Goal: Task Accomplishment & Management: Manage account settings

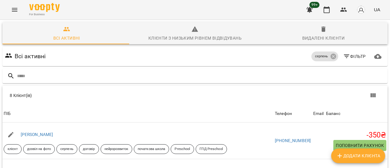
scroll to position [158, 0]
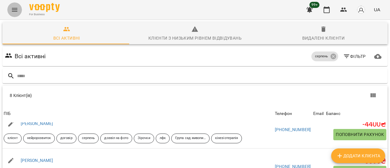
click at [17, 8] on icon "Menu" at bounding box center [14, 10] width 5 height 4
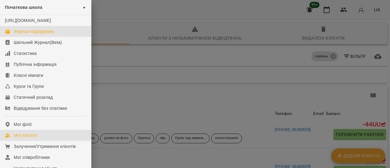
click at [38, 34] on link "Журнал відвідувань" at bounding box center [45, 31] width 91 height 11
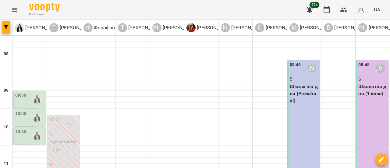
scroll to position [122, 0]
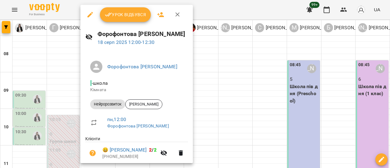
click at [178, 14] on icon "button" at bounding box center [177, 14] width 7 height 7
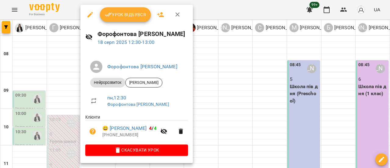
click at [179, 15] on icon "button" at bounding box center [177, 14] width 7 height 7
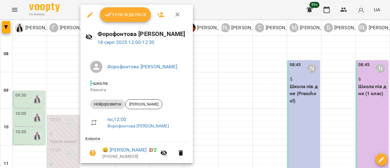
click at [89, 14] on icon "button" at bounding box center [90, 14] width 7 height 7
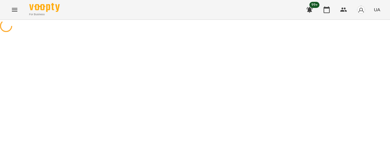
select select "**********"
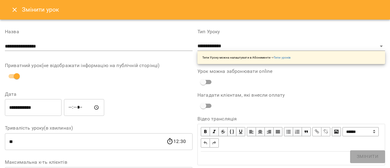
click at [17, 10] on icon "Close" at bounding box center [14, 9] width 7 height 7
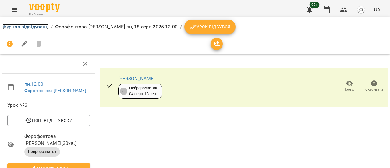
click at [20, 24] on link "Журнал відвідувань" at bounding box center [25, 27] width 46 height 6
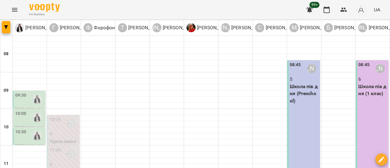
scroll to position [122, 0]
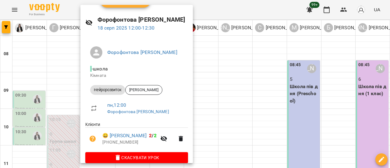
scroll to position [22, 0]
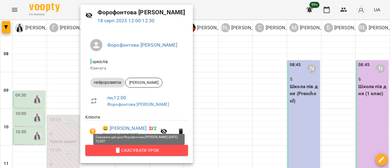
click at [136, 151] on span "Скасувати Урок" at bounding box center [136, 150] width 93 height 7
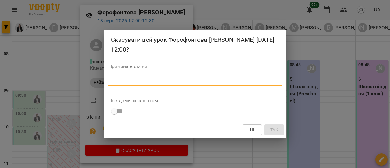
click at [129, 80] on textarea at bounding box center [194, 81] width 173 height 6
type textarea "**********"
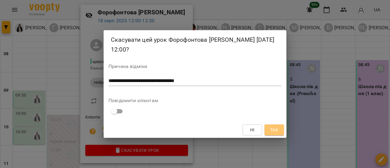
click at [278, 130] on span "Так" at bounding box center [274, 129] width 8 height 7
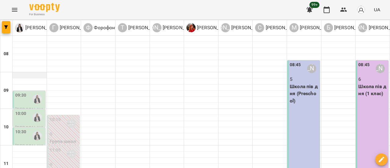
scroll to position [0, 0]
click at [28, 97] on div "09:30" at bounding box center [29, 99] width 29 height 14
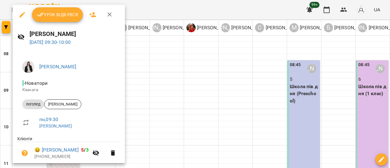
click at [110, 14] on icon "button" at bounding box center [110, 14] width 4 height 4
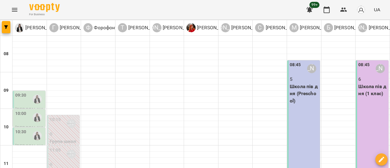
scroll to position [122, 0]
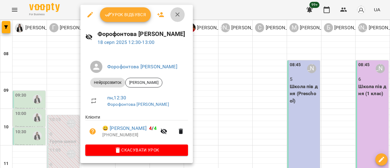
click at [178, 15] on icon "button" at bounding box center [177, 14] width 7 height 7
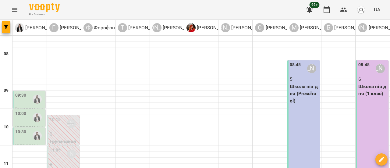
scroll to position [152, 0]
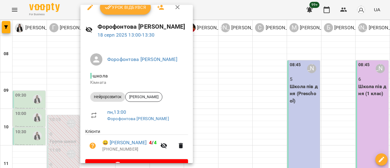
scroll to position [0, 0]
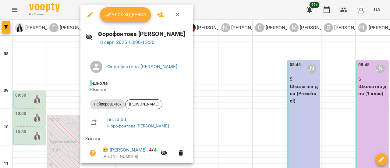
click at [177, 15] on icon "button" at bounding box center [177, 14] width 4 height 4
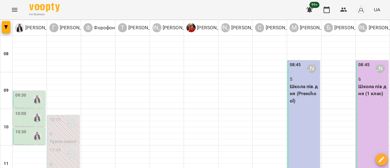
scroll to position [122, 0]
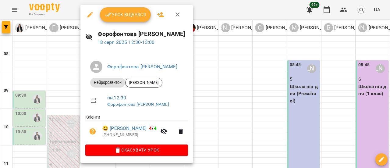
click at [123, 19] on button "Урок відбувся" at bounding box center [125, 14] width 51 height 15
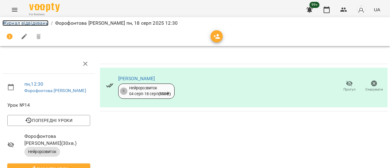
click at [26, 23] on link "Журнал відвідувань" at bounding box center [25, 23] width 46 height 6
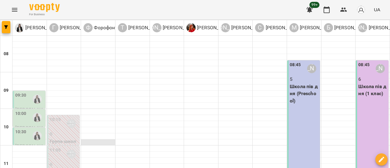
scroll to position [122, 0]
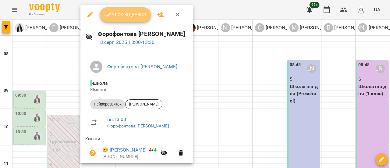
click at [127, 12] on span "Урок відбувся" at bounding box center [125, 14] width 41 height 7
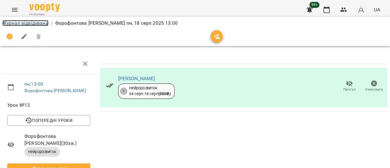
click at [27, 22] on link "Журнал відвідувань" at bounding box center [25, 23] width 46 height 6
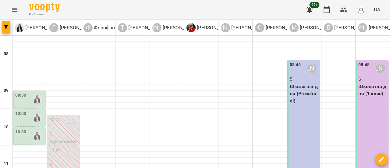
scroll to position [61, 0]
click at [17, 11] on icon "Menu" at bounding box center [14, 10] width 5 height 4
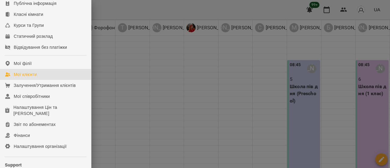
click at [31, 77] on div "Мої клієнти" at bounding box center [25, 74] width 23 height 6
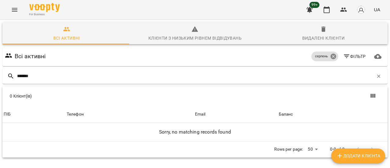
type input "*******"
click at [330, 57] on icon at bounding box center [333, 56] width 7 height 7
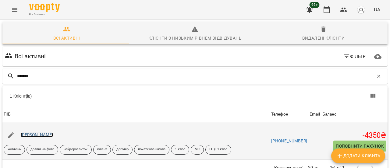
click at [42, 133] on link "[PERSON_NAME]" at bounding box center [37, 134] width 33 height 5
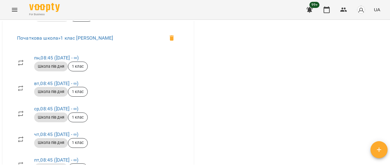
scroll to position [1005, 0]
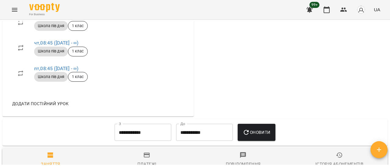
click at [60, 107] on span "Додати постійний урок" at bounding box center [40, 103] width 56 height 7
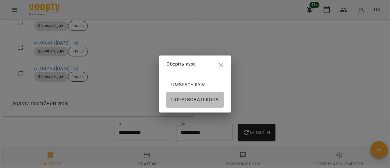
click at [188, 101] on span "Початкова школа" at bounding box center [194, 99] width 47 height 7
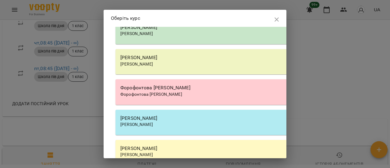
scroll to position [487, 0]
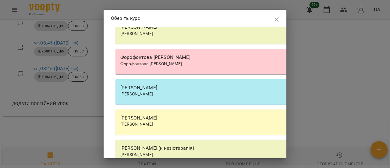
click at [148, 61] on div "Форофонтова [PERSON_NAME]" at bounding box center [289, 57] width 338 height 7
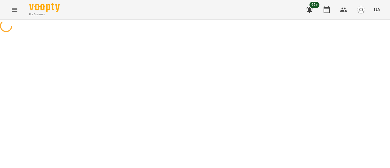
select select "**********"
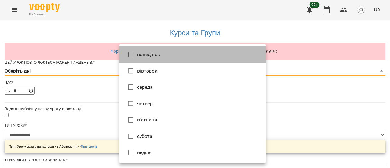
click at [175, 55] on li "понеділок" at bounding box center [192, 54] width 146 height 16
type input "*"
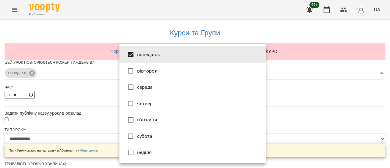
click at [287, 95] on div at bounding box center [195, 84] width 390 height 168
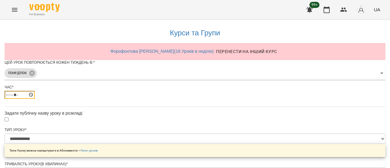
click at [35, 99] on input "*****" at bounding box center [20, 95] width 30 height 8
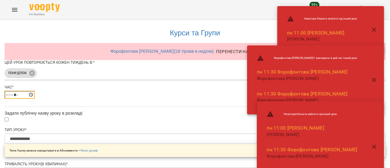
type input "*****"
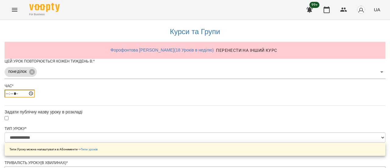
scroll to position [271, 0]
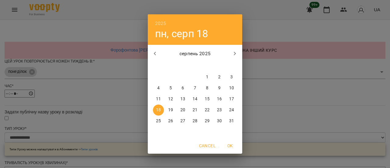
click at [160, 112] on p "18" at bounding box center [158, 110] width 5 height 6
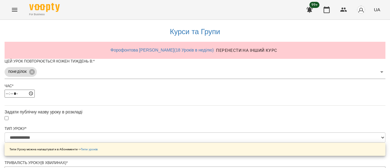
scroll to position [288, 0]
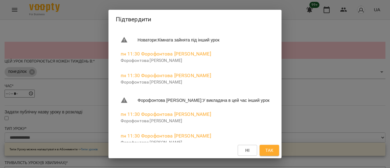
click at [277, 150] on button "Так" at bounding box center [269, 150] width 19 height 11
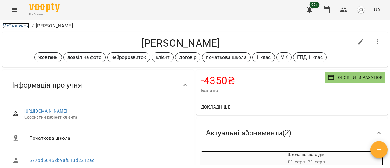
click at [15, 28] on link "Мої клієнти" at bounding box center [15, 26] width 27 height 6
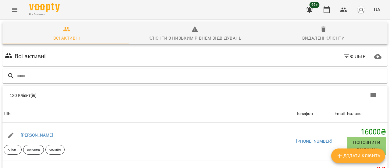
click at [16, 5] on button "Menu" at bounding box center [14, 9] width 15 height 15
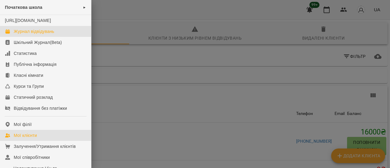
click at [25, 34] on div "Журнал відвідувань" at bounding box center [34, 31] width 41 height 6
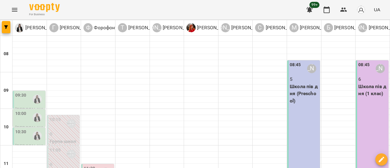
scroll to position [91, 0]
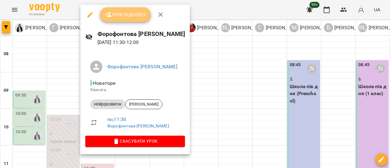
click at [129, 16] on span "Урок відбувся" at bounding box center [125, 14] width 41 height 7
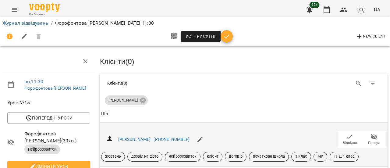
scroll to position [61, 0]
click at [345, 140] on span "Відвідав" at bounding box center [350, 142] width 14 height 5
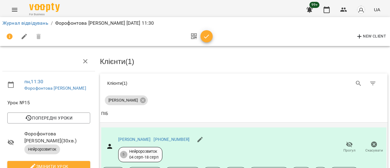
scroll to position [0, 0]
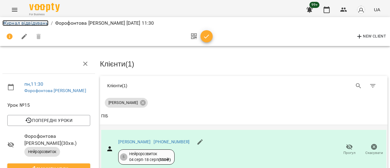
click at [29, 24] on link "Журнал відвідувань" at bounding box center [25, 23] width 46 height 6
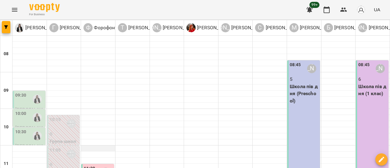
scroll to position [122, 0]
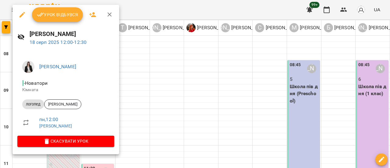
click at [23, 14] on icon "button" at bounding box center [21, 14] width 5 height 5
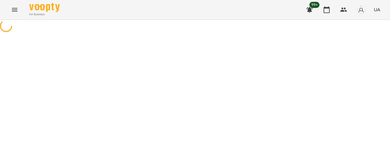
select select "*******"
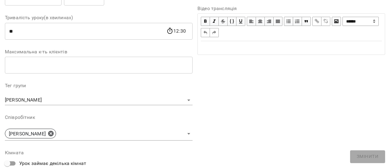
scroll to position [152, 0]
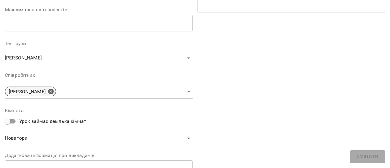
click at [54, 91] on icon at bounding box center [50, 91] width 5 height 5
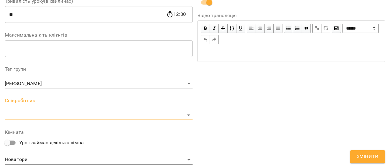
scroll to position [178, 0]
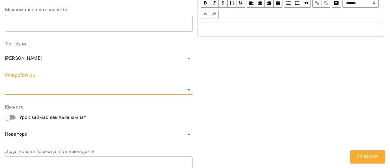
click at [375, 155] on span "Змінити" at bounding box center [368, 157] width 22 height 8
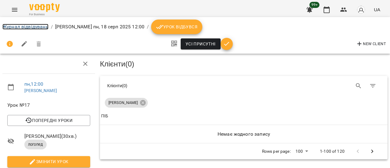
click at [20, 26] on link "Журнал відвідувань" at bounding box center [25, 27] width 46 height 6
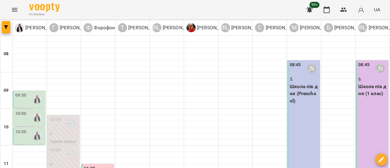
scroll to position [152, 0]
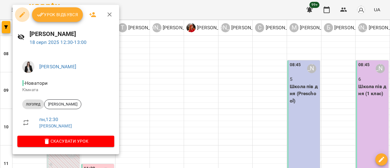
click at [22, 11] on icon "button" at bounding box center [22, 14] width 7 height 7
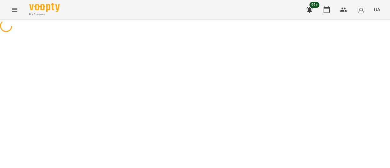
select select "*******"
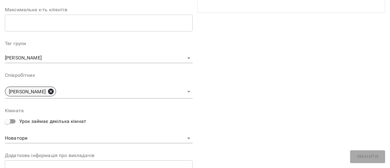
click at [54, 91] on icon at bounding box center [51, 91] width 7 height 7
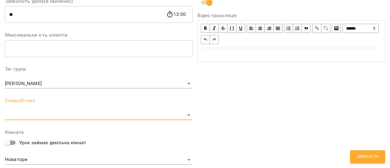
scroll to position [178, 0]
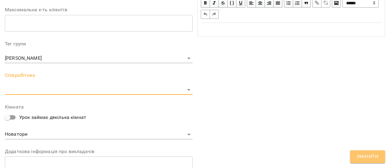
click at [371, 158] on span "Змінити" at bounding box center [368, 157] width 22 height 8
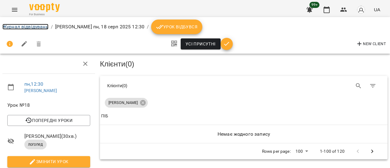
click at [26, 24] on link "Журнал відвідувань" at bounding box center [25, 27] width 46 height 6
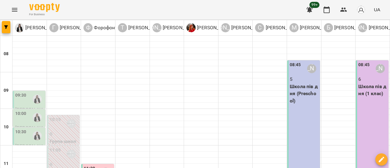
scroll to position [183, 0]
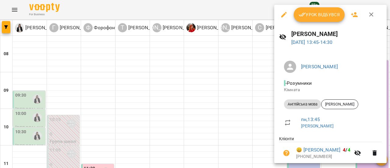
click at [312, 19] on button "Урок відбувся" at bounding box center [319, 14] width 51 height 15
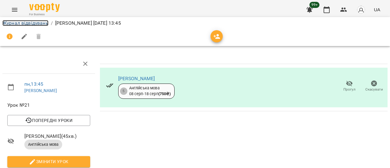
click at [35, 23] on link "Журнал відвідувань" at bounding box center [25, 23] width 46 height 6
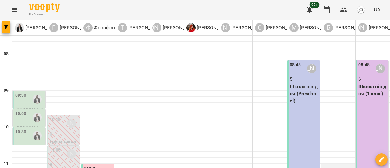
scroll to position [183, 0]
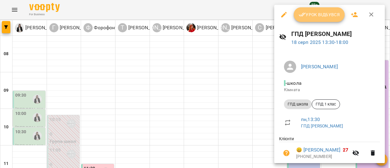
click at [322, 15] on span "Урок відбувся" at bounding box center [319, 14] width 41 height 7
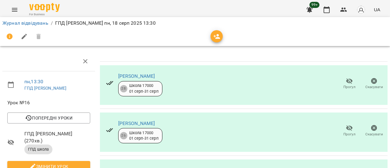
scroll to position [140, 0]
click at [35, 21] on link "Журнал відвідувань" at bounding box center [25, 23] width 46 height 6
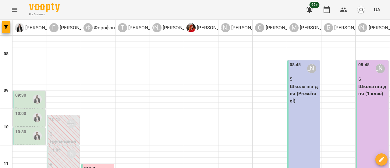
click at [17, 9] on icon "Menu" at bounding box center [14, 9] width 7 height 7
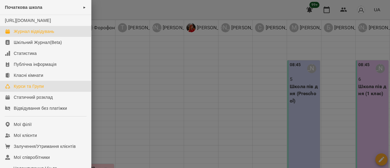
click at [31, 89] on div "Курси та Групи" at bounding box center [29, 86] width 30 height 6
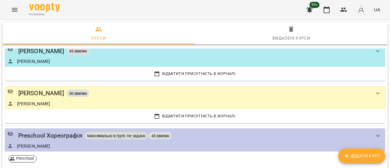
scroll to position [366, 0]
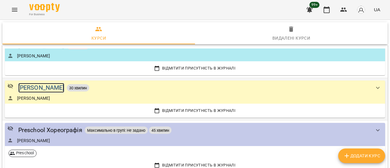
click at [62, 83] on div "[PERSON_NAME]" at bounding box center [41, 87] width 46 height 9
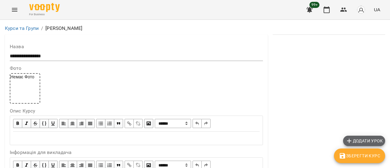
click at [362, 141] on span "Додати урок" at bounding box center [363, 140] width 37 height 7
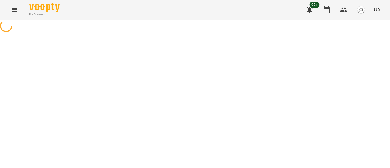
select select "*******"
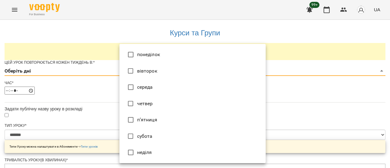
type input "*"
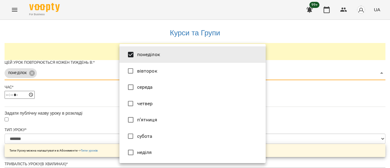
click at [299, 99] on div at bounding box center [195, 84] width 390 height 168
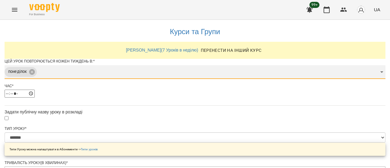
scroll to position [30, 0]
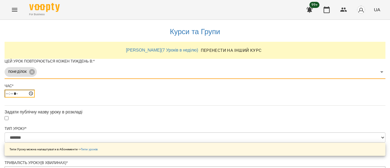
click at [35, 90] on input "*****" at bounding box center [20, 94] width 30 height 8
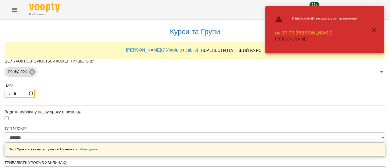
type input "*****"
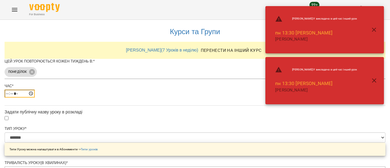
scroll to position [61, 0]
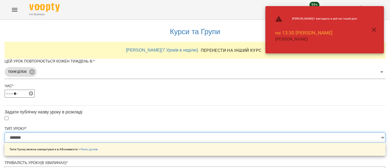
click at [261, 132] on select "**********" at bounding box center [195, 137] width 381 height 10
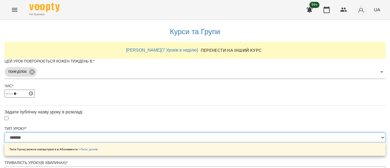
select select "*********"
click at [119, 132] on select "**********" at bounding box center [195, 137] width 381 height 10
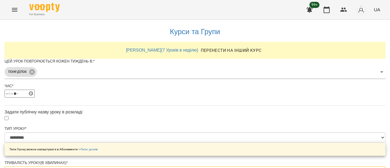
type input "***"
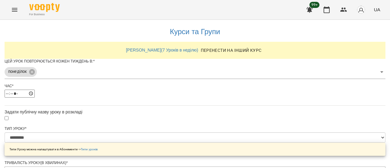
drag, startPoint x: 157, startPoint y: 109, endPoint x: 203, endPoint y: 110, distance: 46.0
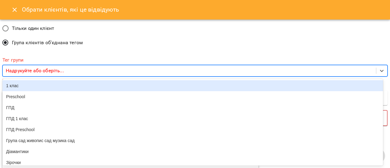
click at [29, 66] on div "Надрукуйте або оберіть..." at bounding box center [189, 70] width 373 height 11
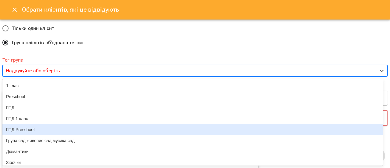
click at [27, 132] on div "ГПД Preschool" at bounding box center [192, 129] width 380 height 11
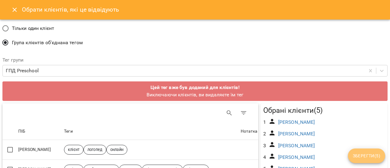
click at [368, 156] on span "Зберегти ( 5 )" at bounding box center [366, 155] width 27 height 7
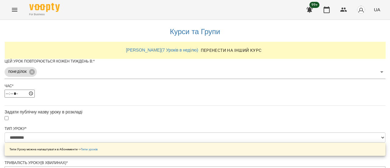
scroll to position [301, 0]
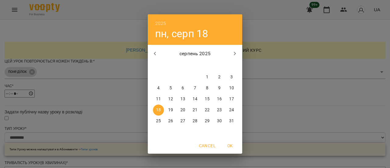
click at [158, 111] on p "18" at bounding box center [158, 110] width 5 height 6
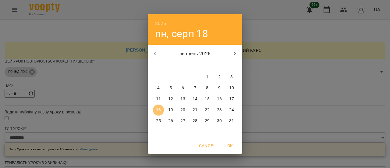
click at [158, 111] on p "18" at bounding box center [158, 110] width 5 height 6
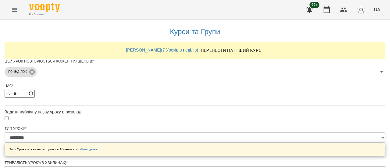
scroll to position [339, 0]
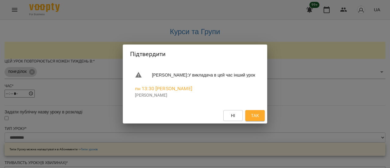
click at [259, 115] on span "Так" at bounding box center [255, 115] width 8 height 7
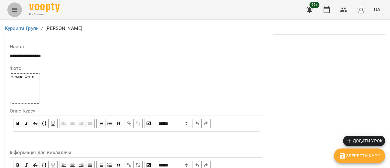
click at [17, 7] on icon "Menu" at bounding box center [14, 9] width 7 height 7
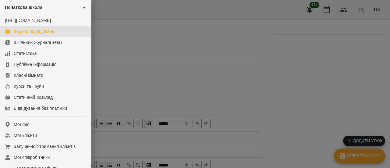
click at [27, 34] on div "Журнал відвідувань" at bounding box center [34, 31] width 41 height 6
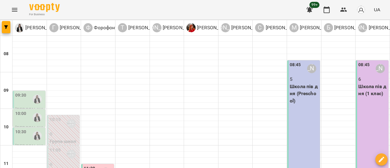
scroll to position [213, 0]
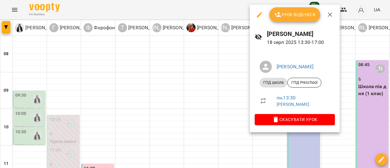
click at [299, 12] on span "Урок відбувся" at bounding box center [294, 14] width 41 height 7
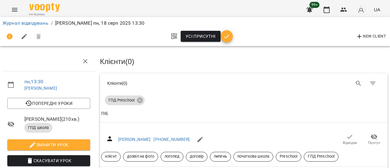
scroll to position [61, 0]
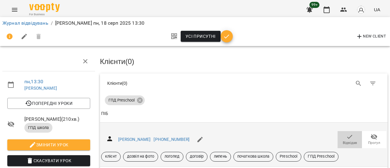
click at [352, 133] on span "Відвідав" at bounding box center [349, 139] width 17 height 12
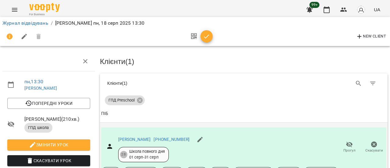
scroll to position [122, 0]
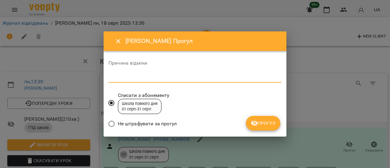
click at [152, 77] on textarea at bounding box center [194, 78] width 173 height 6
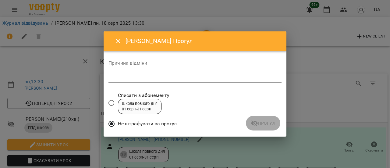
click at [136, 80] on textarea at bounding box center [194, 78] width 173 height 6
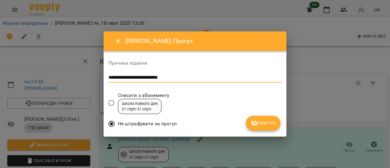
type textarea "**********"
click at [268, 120] on span "Прогул" at bounding box center [263, 122] width 25 height 7
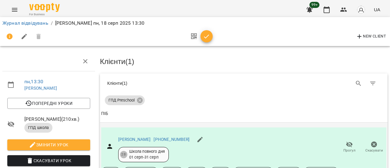
scroll to position [152, 0]
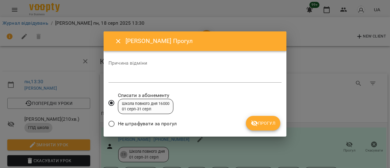
click at [189, 78] on textarea at bounding box center [194, 78] width 173 height 6
click at [145, 80] on textarea at bounding box center [194, 78] width 173 height 6
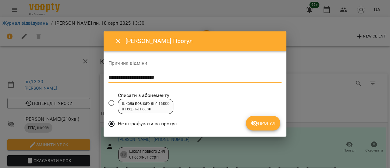
type textarea "**********"
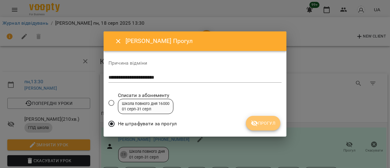
click at [268, 126] on span "Прогул" at bounding box center [263, 122] width 25 height 7
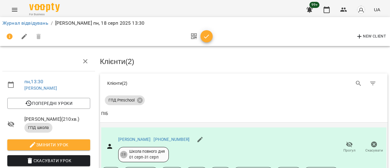
scroll to position [240, 0]
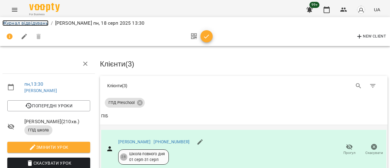
click at [29, 23] on link "Журнал відвідувань" at bounding box center [25, 23] width 46 height 6
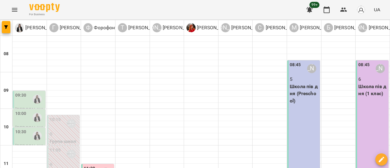
scroll to position [152, 0]
click at [14, 10] on icon "Menu" at bounding box center [14, 9] width 7 height 7
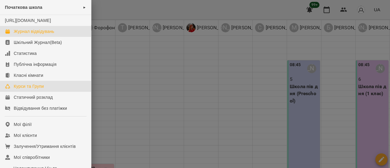
click at [28, 89] on div "Курси та Групи" at bounding box center [29, 86] width 30 height 6
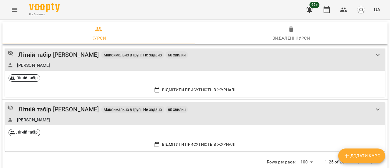
scroll to position [1118, 0]
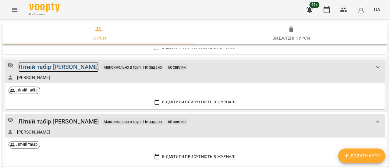
click at [60, 64] on div "Літній табір [PERSON_NAME]" at bounding box center [58, 66] width 81 height 9
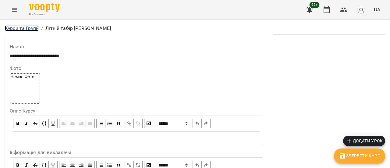
click at [26, 29] on link "Курси та Групи" at bounding box center [22, 28] width 34 height 6
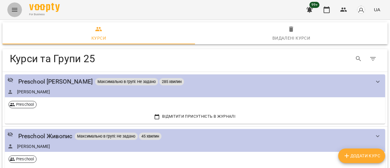
click at [14, 10] on icon "Menu" at bounding box center [14, 9] width 7 height 7
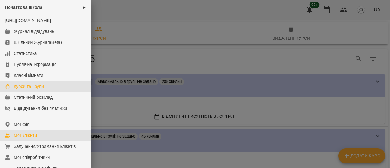
click at [32, 138] on div "Мої клієнти" at bounding box center [25, 135] width 23 height 6
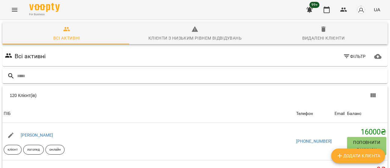
click at [41, 75] on input "text" at bounding box center [201, 76] width 368 height 10
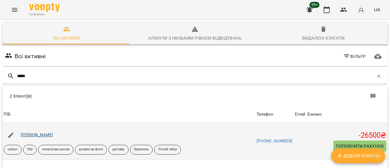
type input "*****"
click at [34, 136] on link "[PERSON_NAME]" at bounding box center [37, 134] width 33 height 5
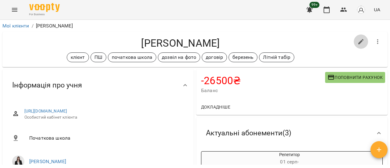
click at [357, 41] on icon "button" at bounding box center [360, 41] width 7 height 7
select select "**"
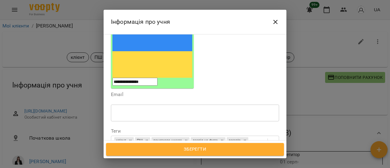
scroll to position [122, 0]
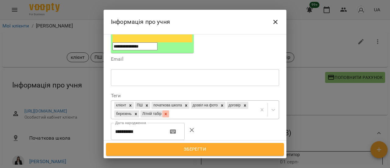
click at [168, 112] on icon at bounding box center [166, 114] width 4 height 4
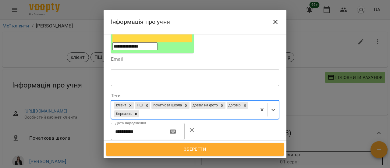
click at [202, 149] on span "Зберегти" at bounding box center [195, 149] width 164 height 8
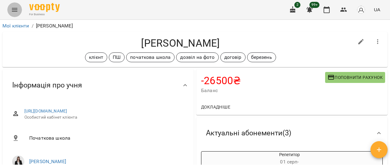
click at [12, 9] on icon "Menu" at bounding box center [14, 9] width 7 height 7
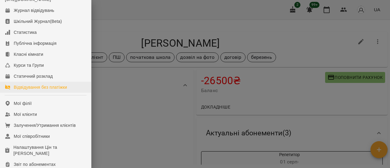
scroll to position [30, 0]
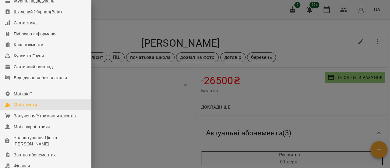
click at [35, 108] on div "Мої клієнти" at bounding box center [25, 105] width 23 height 6
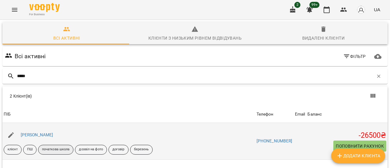
scroll to position [30, 0]
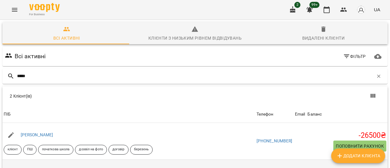
type input "*****"
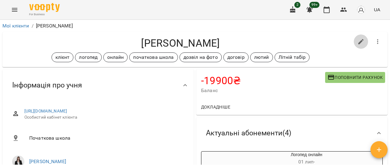
click at [357, 41] on icon "button" at bounding box center [360, 41] width 7 height 7
select select "**"
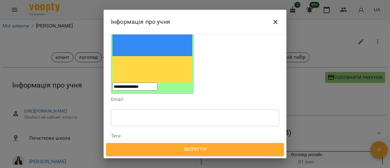
scroll to position [91, 0]
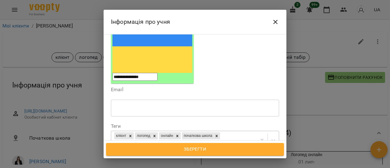
click at [221, 143] on icon at bounding box center [219, 144] width 2 height 2
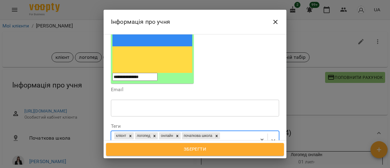
click at [208, 153] on span "Зберегти" at bounding box center [195, 149] width 164 height 8
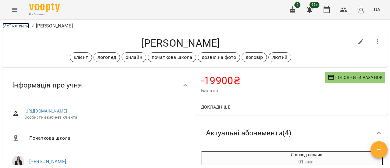
click at [14, 27] on link "Мої клієнти" at bounding box center [15, 26] width 27 height 6
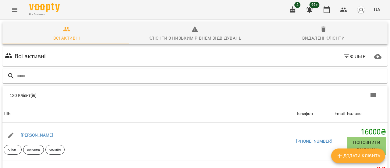
click at [18, 10] on icon "Menu" at bounding box center [14, 9] width 7 height 7
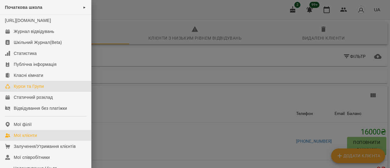
click at [32, 89] on div "Курси та Групи" at bounding box center [29, 86] width 30 height 6
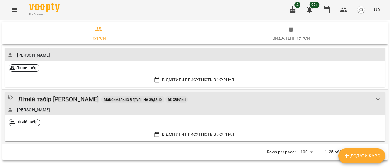
scroll to position [1118, 0]
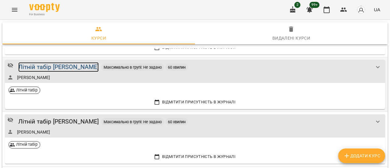
click at [71, 65] on div "Літній табір [PERSON_NAME]" at bounding box center [58, 66] width 81 height 9
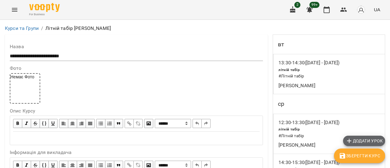
click at [360, 140] on span "Додати урок" at bounding box center [363, 140] width 37 height 7
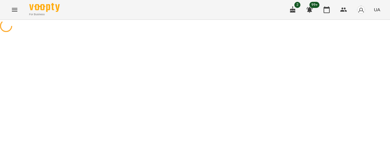
select select "**********"
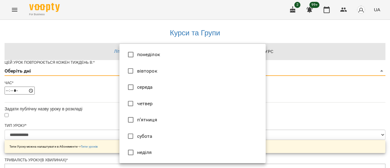
type input "*"
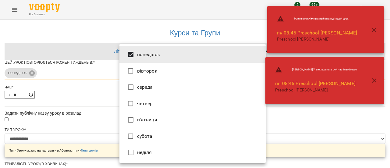
click at [335, 142] on div at bounding box center [195, 84] width 390 height 168
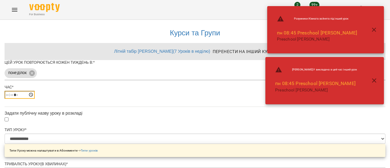
click at [35, 99] on input "*****" at bounding box center [20, 95] width 30 height 8
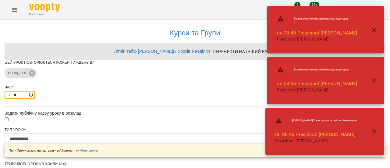
type input "*****"
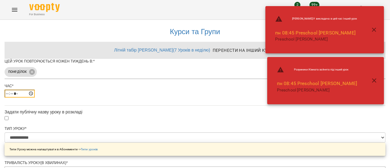
type input "*****"
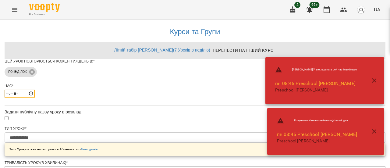
scroll to position [258, 0]
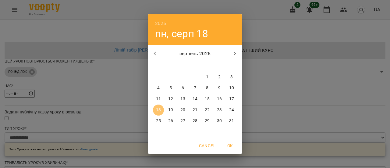
click at [157, 109] on p "18" at bounding box center [158, 110] width 5 height 6
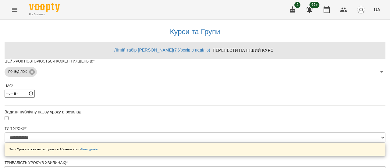
scroll to position [275, 0]
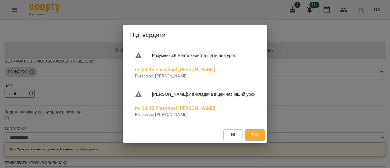
click at [259, 134] on span "Так" at bounding box center [255, 134] width 8 height 7
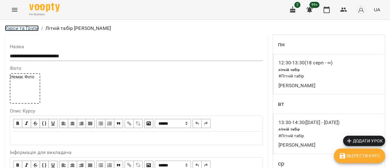
click at [31, 28] on link "Курси та Групи" at bounding box center [22, 28] width 34 height 6
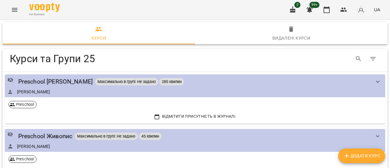
click at [15, 12] on icon "Menu" at bounding box center [14, 9] width 7 height 7
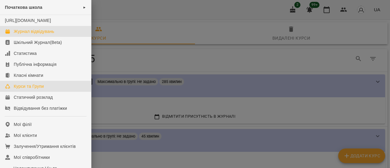
click at [35, 34] on div "Журнал відвідувань" at bounding box center [34, 31] width 41 height 6
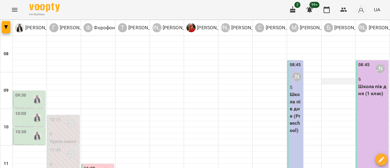
scroll to position [152, 0]
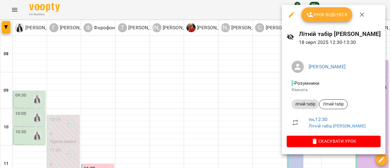
click at [326, 17] on span "Урок відбувся" at bounding box center [326, 14] width 41 height 7
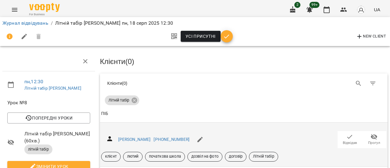
scroll to position [61, 0]
click at [352, 133] on span "Відвідав" at bounding box center [349, 139] width 17 height 12
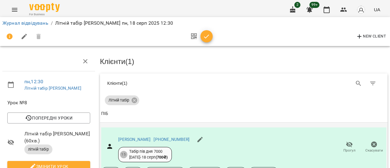
scroll to position [0, 0]
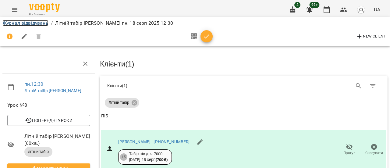
click at [34, 24] on link "Журнал відвідувань" at bounding box center [25, 23] width 46 height 6
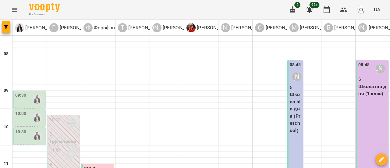
scroll to position [30, 0]
click at [24, 92] on div "09:30" at bounding box center [20, 99] width 11 height 14
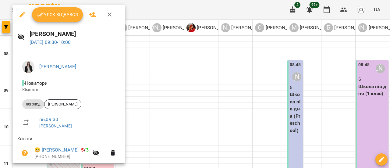
click at [111, 15] on icon "button" at bounding box center [109, 14] width 7 height 7
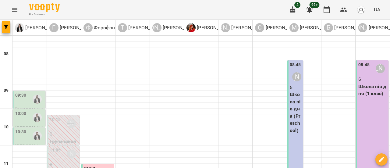
click at [24, 110] on div "10:00" at bounding box center [20, 117] width 11 height 14
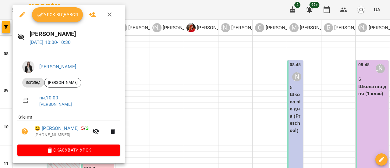
click at [109, 16] on icon "button" at bounding box center [109, 14] width 7 height 7
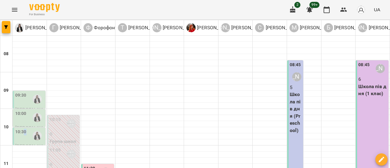
click at [24, 129] on div "10:30" at bounding box center [20, 136] width 11 height 14
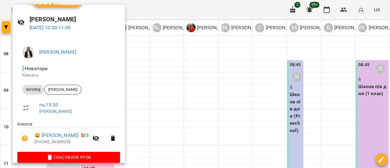
scroll to position [22, 0]
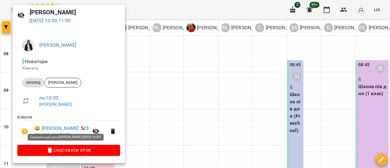
click at [79, 151] on span "Скасувати Урок" at bounding box center [68, 150] width 93 height 7
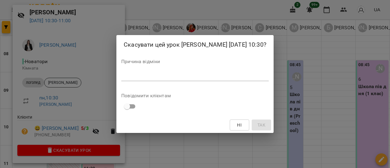
click at [148, 80] on div "*" at bounding box center [194, 76] width 147 height 10
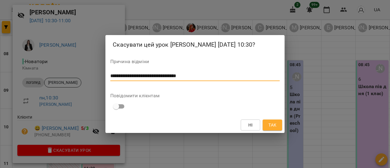
type textarea "**********"
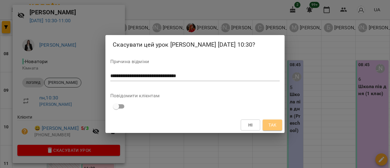
click at [271, 124] on span "Так" at bounding box center [272, 124] width 8 height 7
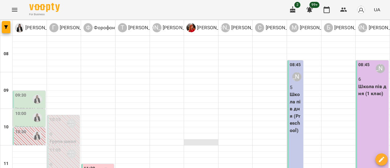
scroll to position [0, 0]
click at [27, 98] on div "09:30" at bounding box center [29, 99] width 29 height 14
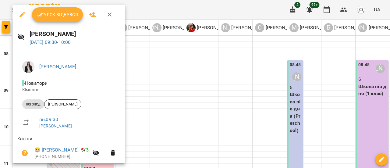
click at [21, 14] on icon "button" at bounding box center [22, 14] width 7 height 7
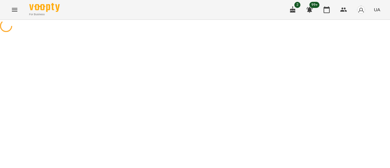
select select "*******"
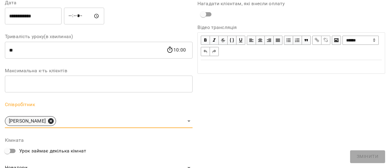
click at [54, 121] on icon at bounding box center [51, 121] width 7 height 7
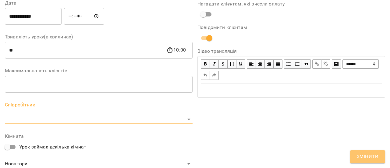
click at [379, 157] on button "Змінити" at bounding box center [367, 156] width 35 height 13
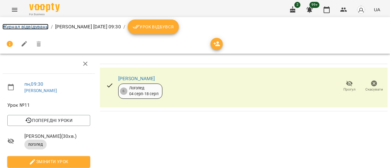
click at [27, 24] on link "Журнал відвідувань" at bounding box center [25, 27] width 46 height 6
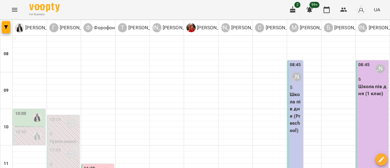
scroll to position [61, 0]
click at [25, 110] on div "10:00" at bounding box center [20, 117] width 11 height 14
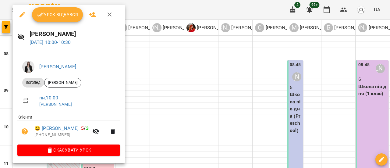
scroll to position [0, 0]
click at [108, 13] on icon "button" at bounding box center [109, 14] width 7 height 7
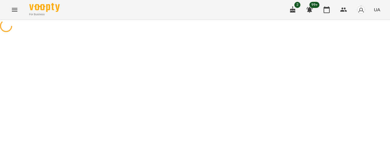
select select "*******"
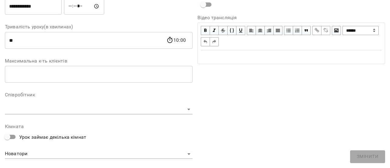
scroll to position [144, 0]
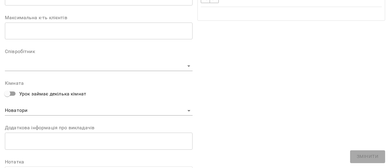
click at [188, 65] on body "**********" at bounding box center [195, 130] width 390 height 261
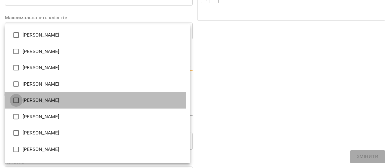
type input "**********"
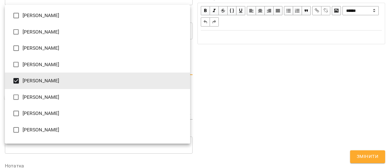
click at [366, 160] on div at bounding box center [195, 84] width 390 height 168
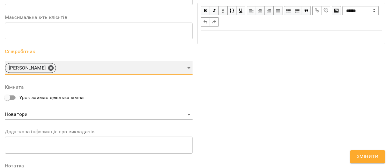
scroll to position [18, 0]
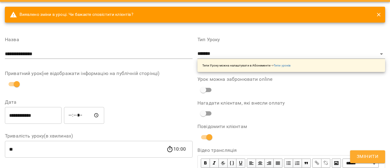
click at [363, 156] on span "Змінити" at bounding box center [368, 157] width 22 height 8
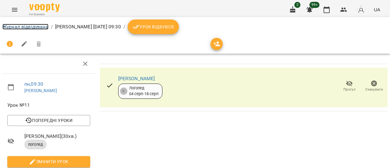
click at [31, 26] on link "Журнал відвідувань" at bounding box center [25, 27] width 46 height 6
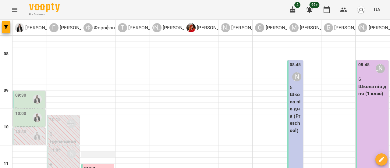
scroll to position [30, 0]
click at [28, 92] on div "09:30" at bounding box center [29, 99] width 29 height 14
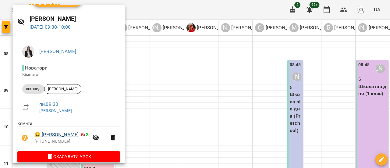
scroll to position [22, 0]
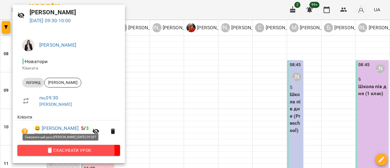
click at [60, 151] on span "Скасувати Урок" at bounding box center [68, 150] width 93 height 7
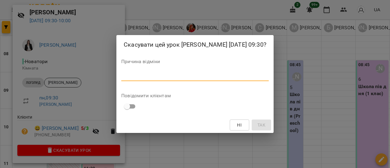
click at [148, 75] on textarea at bounding box center [194, 76] width 147 height 6
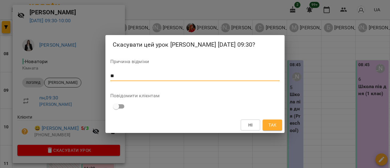
type textarea "*"
click at [320, 44] on div "Скасувати цей урок Коваленко Аміна 18 серп 2025 09:30? Причина відміни * Повідо…" at bounding box center [195, 84] width 390 height 168
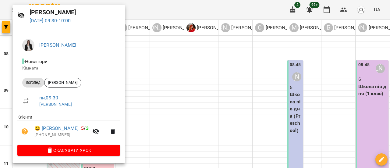
click at [172, 96] on div at bounding box center [195, 84] width 390 height 168
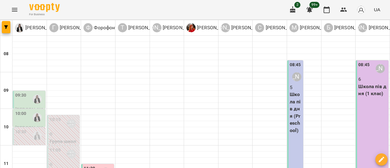
click at [23, 92] on div "09:30" at bounding box center [20, 99] width 11 height 14
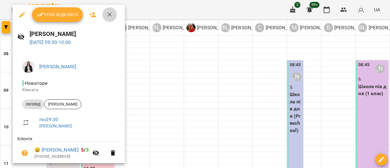
click at [108, 13] on icon "button" at bounding box center [109, 14] width 7 height 7
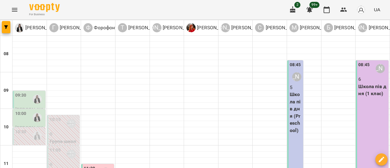
click at [22, 110] on label "10:00" at bounding box center [20, 113] width 11 height 7
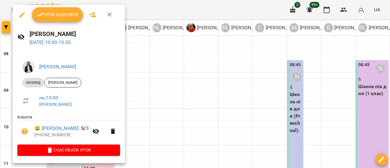
click at [109, 14] on icon "button" at bounding box center [110, 14] width 4 height 4
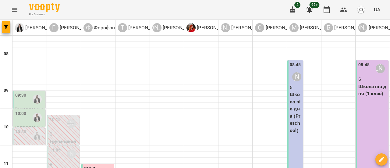
scroll to position [347, 0]
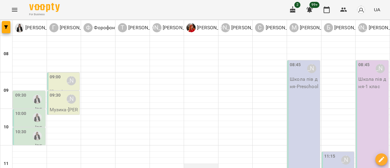
scroll to position [61, 0]
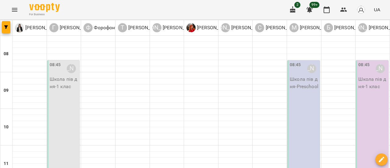
scroll to position [0, 0]
click at [14, 9] on icon "Menu" at bounding box center [14, 9] width 7 height 7
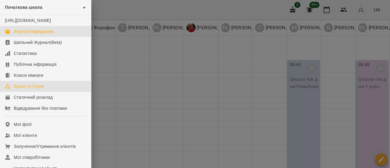
click at [30, 89] on div "Курси та Групи" at bounding box center [29, 86] width 30 height 6
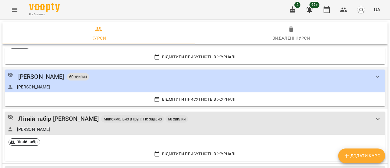
scroll to position [1127, 0]
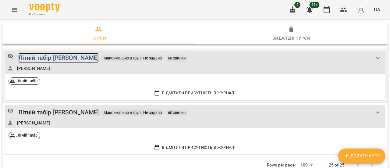
click at [88, 55] on div "Літній табір [PERSON_NAME]" at bounding box center [58, 57] width 81 height 9
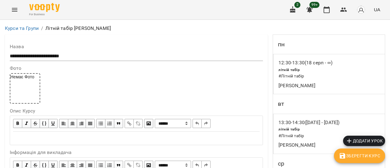
drag, startPoint x: 371, startPoint y: 147, endPoint x: 364, endPoint y: 149, distance: 7.2
click at [366, 162] on button "Зберегти Курс" at bounding box center [359, 155] width 51 height 15
click at [13, 8] on icon "Menu" at bounding box center [14, 10] width 5 height 4
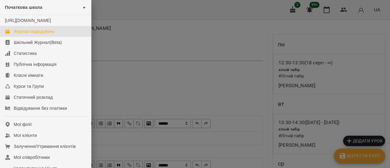
click at [37, 34] on div "Журнал відвідувань" at bounding box center [34, 31] width 41 height 6
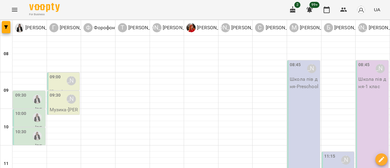
click at [61, 80] on div "09:00 Гандрабура Наталя" at bounding box center [64, 81] width 29 height 14
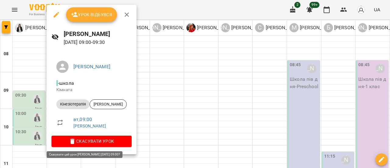
click at [86, 140] on span "Скасувати Урок" at bounding box center [91, 140] width 70 height 7
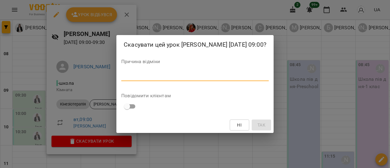
click at [132, 79] on textarea at bounding box center [194, 76] width 147 height 6
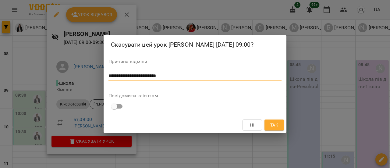
type textarea "**********"
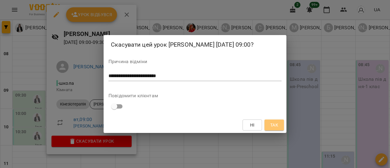
click at [283, 130] on button "Так" at bounding box center [273, 124] width 19 height 11
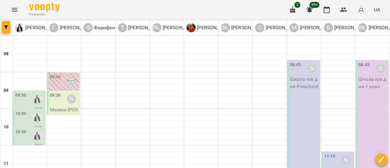
click at [62, 97] on div "09:30 Гандрабура Наталя" at bounding box center [64, 99] width 29 height 14
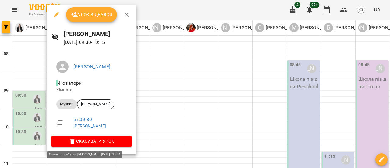
click at [84, 140] on span "Скасувати Урок" at bounding box center [91, 140] width 70 height 7
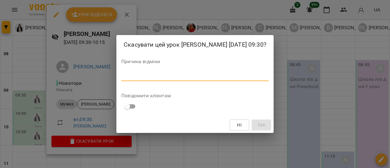
click at [146, 79] on textarea at bounding box center [194, 76] width 147 height 6
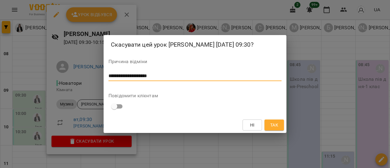
type textarea "**********"
click at [280, 130] on button "Так" at bounding box center [273, 124] width 19 height 11
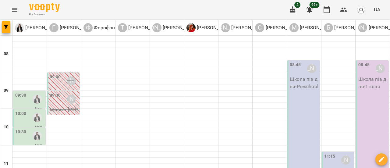
scroll to position [30, 0]
click at [27, 92] on div "09:30" at bounding box center [29, 99] width 29 height 14
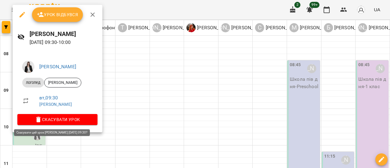
click at [44, 122] on span "Скасувати Урок" at bounding box center [57, 119] width 70 height 7
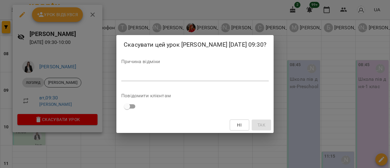
drag, startPoint x: 135, startPoint y: 75, endPoint x: 143, endPoint y: 79, distance: 9.0
click at [135, 76] on textarea at bounding box center [194, 76] width 147 height 6
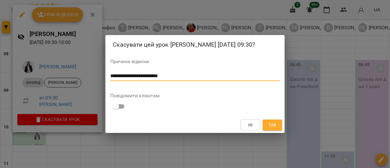
click at [111, 73] on textarea "**********" at bounding box center [194, 76] width 169 height 6
type textarea "**********"
click at [270, 126] on span "Так" at bounding box center [272, 124] width 8 height 7
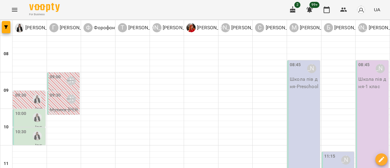
click at [26, 110] on div "10:00" at bounding box center [29, 117] width 29 height 14
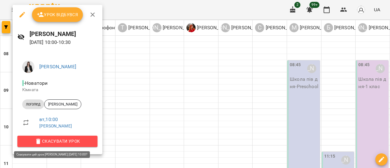
click at [51, 140] on span "Скасувати Урок" at bounding box center [57, 140] width 70 height 7
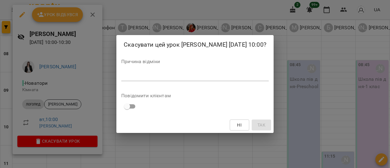
click at [136, 75] on textarea at bounding box center [194, 76] width 147 height 6
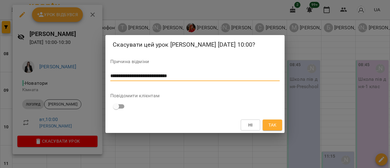
type textarea "**********"
click at [275, 124] on span "Так" at bounding box center [272, 124] width 8 height 7
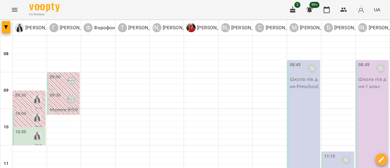
scroll to position [91, 0]
click at [34, 131] on img "Коваленко Аміна" at bounding box center [37, 135] width 9 height 9
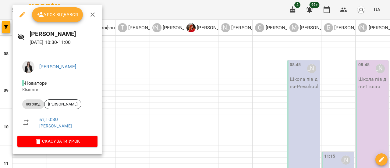
click at [127, 70] on div at bounding box center [195, 84] width 390 height 168
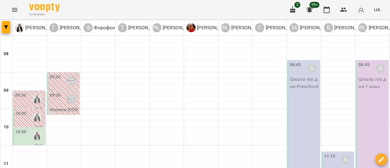
scroll to position [30, 0]
click at [36, 113] on img "Коваленко Аміна" at bounding box center [37, 117] width 9 height 9
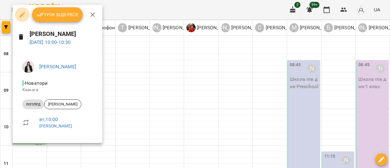
click at [21, 14] on icon "button" at bounding box center [22, 14] width 7 height 7
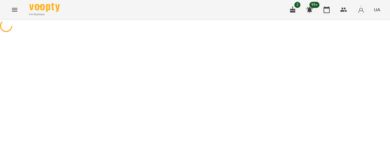
select select "*******"
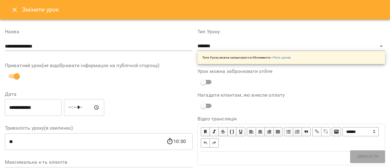
click at [15, 10] on icon "Close" at bounding box center [14, 10] width 4 height 4
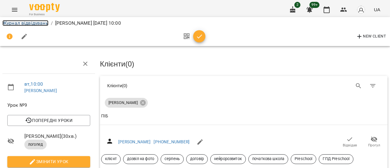
click at [30, 23] on link "Журнал відвідувань" at bounding box center [25, 23] width 46 height 6
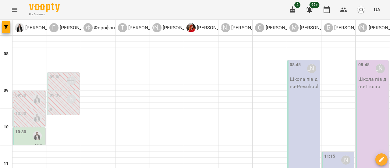
scroll to position [61, 0]
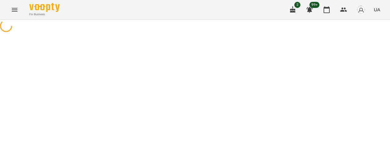
select select "*******"
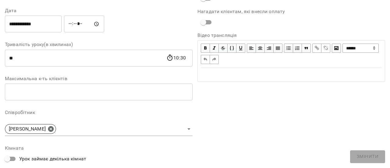
scroll to position [27, 0]
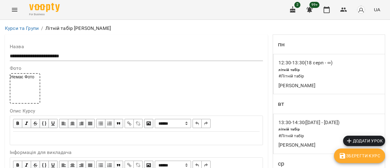
click at [14, 8] on icon "Menu" at bounding box center [14, 9] width 7 height 7
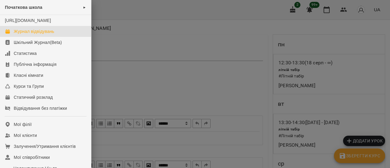
click at [24, 34] on div "Журнал відвідувань" at bounding box center [34, 31] width 41 height 6
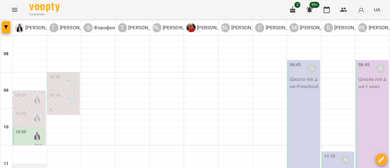
scroll to position [30, 0]
click at [27, 110] on div "10:00" at bounding box center [29, 117] width 29 height 14
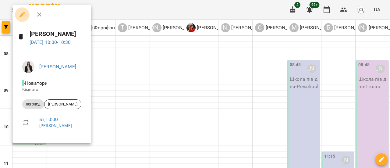
click at [22, 16] on icon "button" at bounding box center [21, 14] width 5 height 5
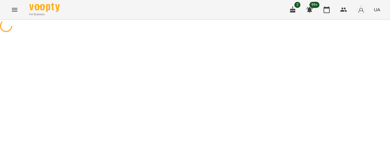
select select "*******"
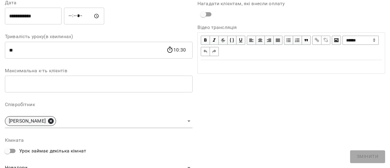
click at [54, 120] on icon at bounding box center [51, 121] width 7 height 7
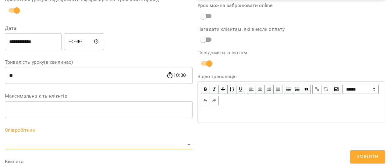
scroll to position [117, 0]
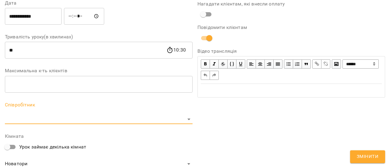
click at [186, 118] on body "For Business 2 99+ UA Журнал відвідувань / Коваленко Аміна вт, 19 серп 2025 10:…" at bounding box center [195, 148] width 390 height 297
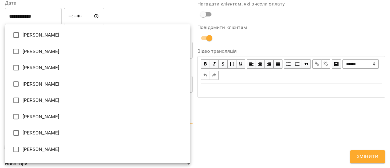
click at [38, 100] on li "[PERSON_NAME]" at bounding box center [97, 100] width 185 height 16
type input "**********"
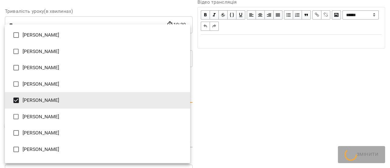
scroll to position [91, 0]
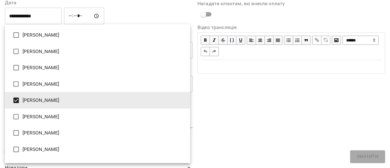
click at [289, 128] on div at bounding box center [195, 84] width 390 height 168
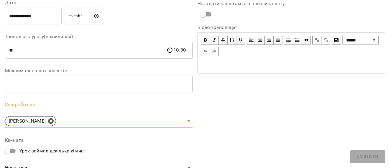
click at [377, 157] on div "**********" at bounding box center [291, 102] width 193 height 342
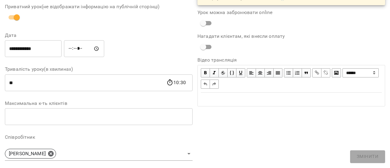
scroll to position [87, 0]
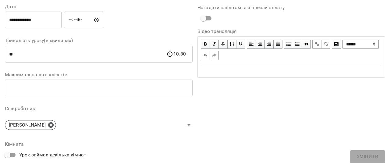
drag, startPoint x: 89, startPoint y: 109, endPoint x: 102, endPoint y: 105, distance: 13.0
click at [90, 108] on label "Співробітник" at bounding box center [99, 108] width 188 height 5
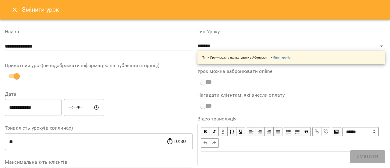
click at [336, 81] on div "Урок можна забронювати online" at bounding box center [291, 78] width 188 height 19
click at [339, 82] on div "Урок можна забронювати online" at bounding box center [291, 78] width 188 height 19
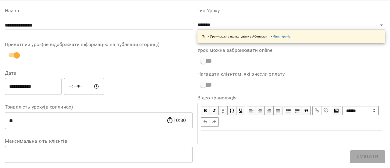
scroll to position [30, 0]
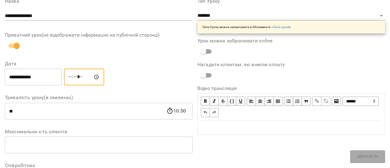
click at [78, 80] on input "*****" at bounding box center [84, 77] width 40 height 17
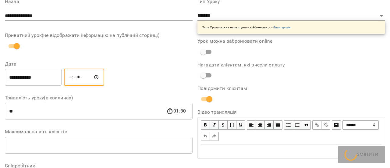
type input "*****"
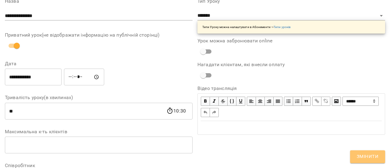
click at [373, 157] on span "Змінити" at bounding box center [368, 157] width 22 height 8
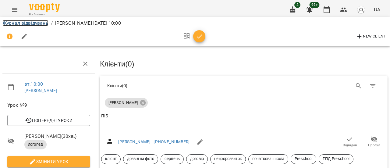
click at [31, 22] on link "Журнал відвідувань" at bounding box center [25, 23] width 46 height 6
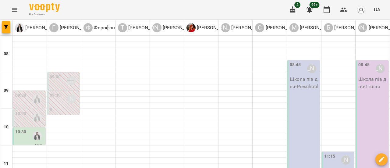
scroll to position [30, 0]
click at [27, 129] on div "10:30" at bounding box center [29, 136] width 29 height 14
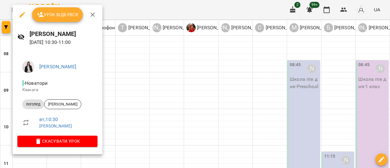
click at [90, 14] on icon "button" at bounding box center [92, 14] width 7 height 7
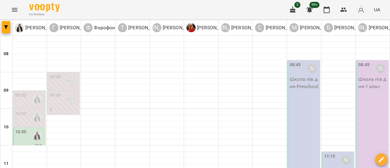
click at [28, 92] on div "09:30" at bounding box center [29, 99] width 29 height 14
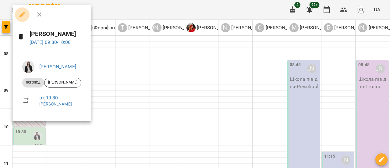
click at [21, 14] on icon "button" at bounding box center [22, 14] width 7 height 7
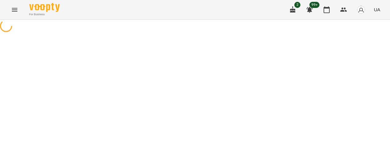
select select "*******"
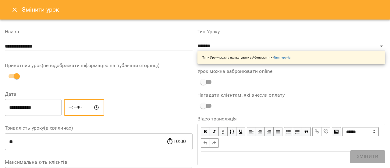
click at [75, 107] on input "*****" at bounding box center [84, 107] width 40 height 17
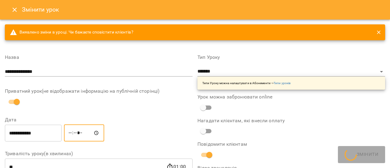
type input "*****"
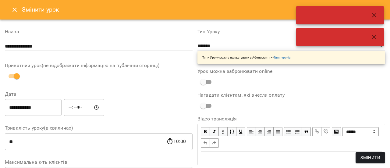
click at [129, 107] on div "**********" at bounding box center [99, 107] width 190 height 19
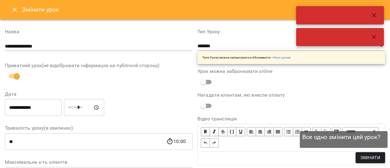
click at [371, 160] on span "Змінити" at bounding box center [370, 157] width 20 height 7
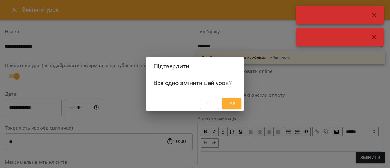
click at [232, 104] on span "Так" at bounding box center [232, 103] width 8 height 7
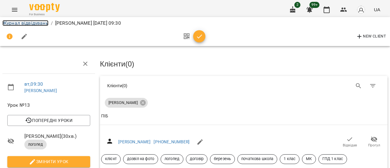
click at [19, 21] on link "Журнал відвідувань" at bounding box center [25, 23] width 46 height 6
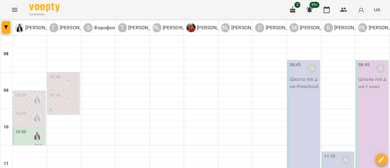
scroll to position [30, 0]
click at [25, 92] on label "09:30" at bounding box center [20, 95] width 11 height 7
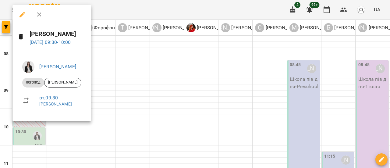
click at [23, 12] on icon "button" at bounding box center [22, 14] width 7 height 7
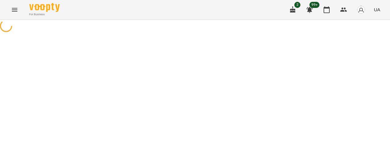
select select "*******"
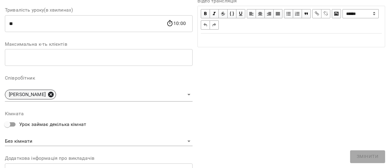
click at [54, 93] on icon at bounding box center [51, 94] width 7 height 7
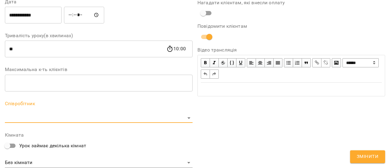
scroll to position [143, 0]
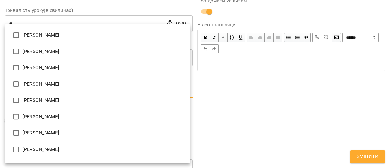
click at [185, 92] on body "For Business 2 99+ UA Журнал відвідувань / Коваленко Аміна вт, 19 серп 2025 09:…" at bounding box center [195, 137] width 390 height 275
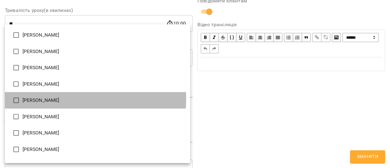
click at [32, 98] on li "[PERSON_NAME]" at bounding box center [97, 100] width 185 height 16
type input "**********"
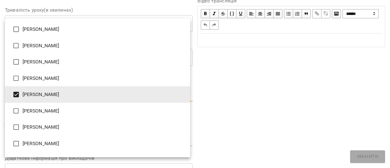
click at [232, 91] on div at bounding box center [195, 84] width 390 height 168
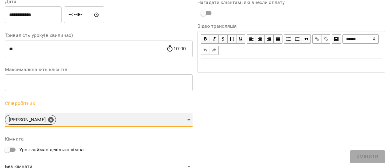
scroll to position [27, 0]
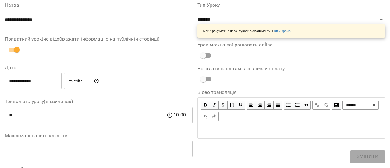
click at [361, 156] on div "**********" at bounding box center [291, 166] width 193 height 342
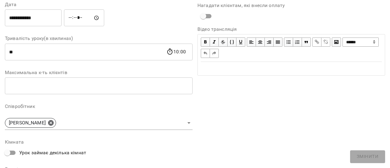
scroll to position [91, 0]
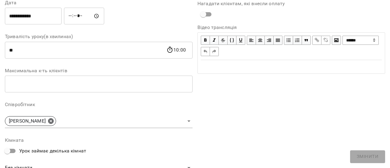
click at [362, 159] on div "**********" at bounding box center [291, 102] width 193 height 342
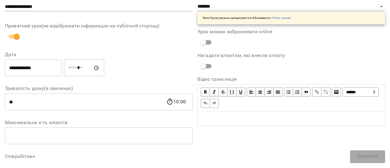
scroll to position [0, 0]
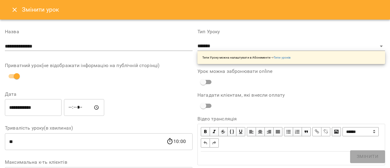
drag, startPoint x: 96, startPoint y: 121, endPoint x: 107, endPoint y: 112, distance: 13.7
click at [13, 10] on icon "Close" at bounding box center [14, 9] width 7 height 7
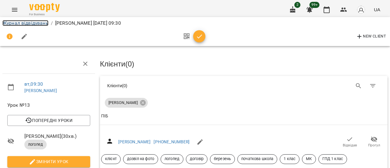
click at [23, 23] on link "Журнал відвідувань" at bounding box center [25, 23] width 46 height 6
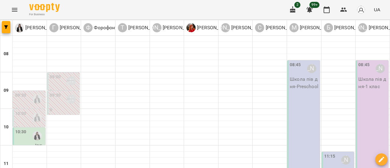
scroll to position [30, 0]
click at [20, 110] on label "10:00" at bounding box center [20, 113] width 11 height 7
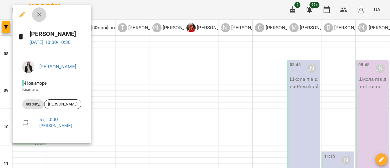
click at [40, 14] on icon "button" at bounding box center [39, 14] width 7 height 7
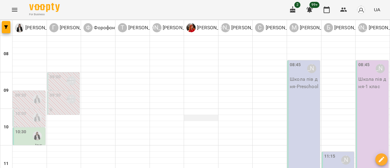
drag, startPoint x: 28, startPoint y: 69, endPoint x: 187, endPoint y: 87, distance: 160.1
click at [187, 115] on div at bounding box center [201, 118] width 34 height 6
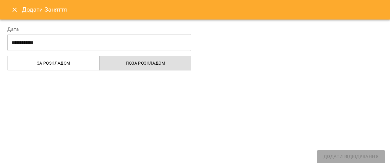
select select
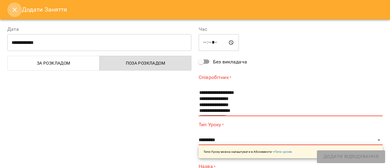
click at [14, 8] on icon "Close" at bounding box center [14, 9] width 7 height 7
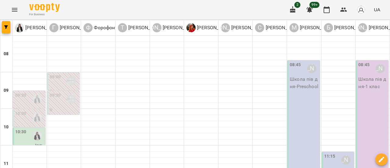
click at [27, 92] on div "09:30" at bounding box center [29, 99] width 29 height 14
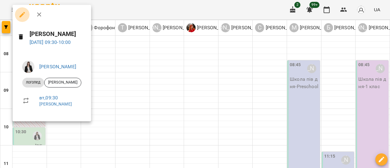
click at [24, 16] on icon "button" at bounding box center [22, 14] width 7 height 7
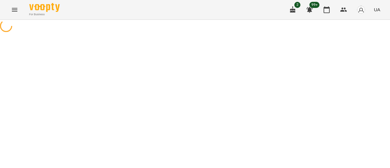
select select "*******"
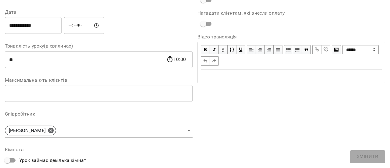
scroll to position [91, 0]
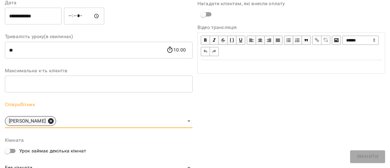
click at [53, 120] on icon at bounding box center [50, 120] width 5 height 5
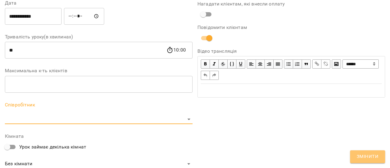
click at [361, 154] on span "Змінити" at bounding box center [368, 157] width 22 height 8
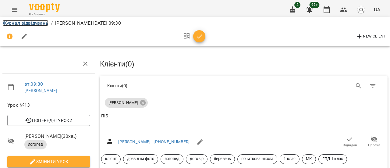
click at [27, 24] on link "Журнал відвідувань" at bounding box center [25, 23] width 46 height 6
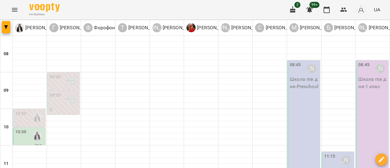
scroll to position [61, 0]
click at [15, 11] on icon "Menu" at bounding box center [14, 9] width 7 height 7
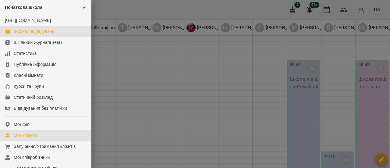
click at [29, 138] on div "Мої клієнти" at bounding box center [25, 135] width 23 height 6
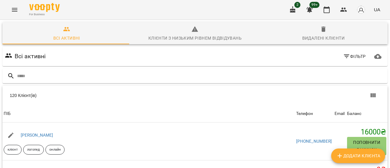
click at [66, 117] on span "ПІБ" at bounding box center [149, 113] width 290 height 7
click at [54, 78] on input "text" at bounding box center [201, 76] width 368 height 10
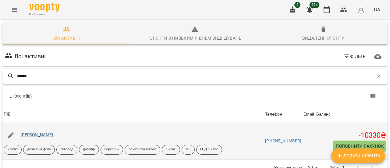
type input "******"
click at [48, 134] on link "[PERSON_NAME]" at bounding box center [37, 134] width 33 height 5
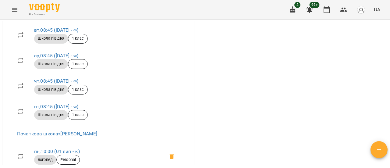
scroll to position [762, 0]
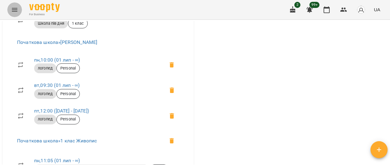
click at [15, 11] on icon "Menu" at bounding box center [14, 10] width 5 height 4
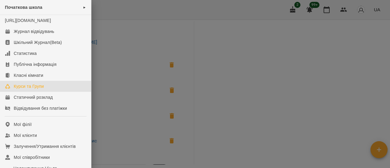
click at [28, 89] on div "Курси та Групи" at bounding box center [29, 86] width 30 height 6
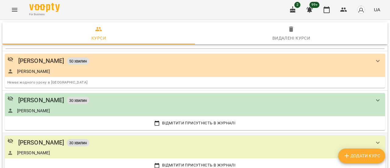
scroll to position [183, 0]
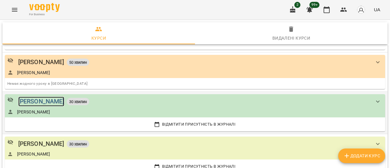
click at [57, 98] on div "[PERSON_NAME]" at bounding box center [41, 101] width 46 height 9
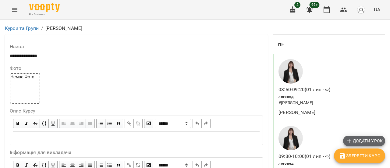
click at [371, 141] on span "Додати урок" at bounding box center [363, 140] width 37 height 7
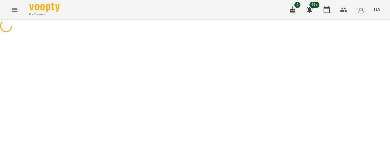
select select "*******"
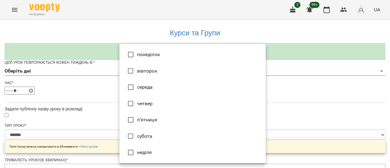
click at [163, 72] on li "вівторок" at bounding box center [192, 71] width 146 height 16
type input "*"
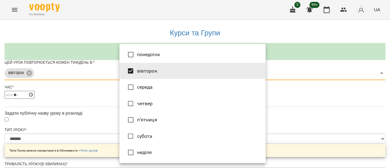
click at [301, 101] on div at bounding box center [195, 84] width 390 height 168
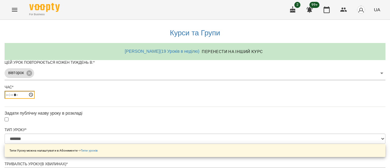
drag, startPoint x: 122, startPoint y: 108, endPoint x: 136, endPoint y: 104, distance: 14.1
click at [35, 99] on input "*****" at bounding box center [20, 95] width 30 height 8
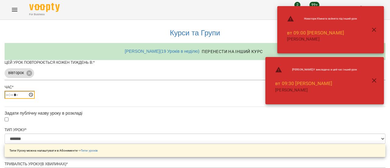
type input "*****"
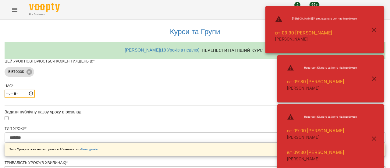
scroll to position [244, 0]
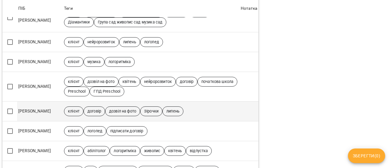
scroll to position [427, 0]
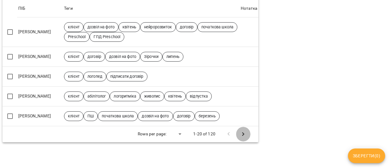
click at [239, 130] on icon "Next Page" at bounding box center [242, 133] width 7 height 7
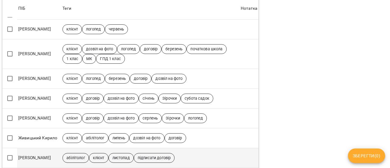
scroll to position [206, 0]
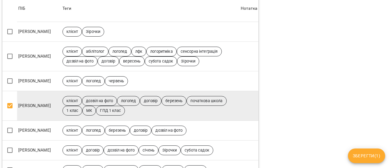
click at [365, 157] on span "Зберегти ( 1 )" at bounding box center [366, 155] width 27 height 7
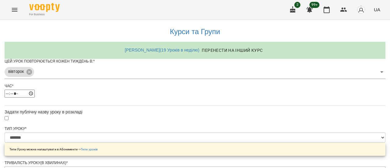
scroll to position [271, 0]
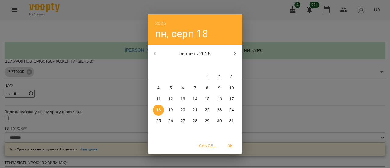
click at [174, 109] on span "19" at bounding box center [170, 110] width 11 height 6
type input "**********"
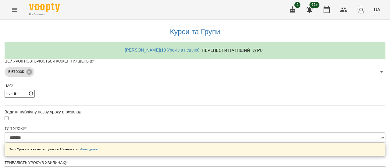
scroll to position [288, 0]
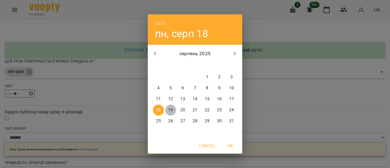
click at [172, 110] on p "19" at bounding box center [170, 110] width 5 height 6
type input "**********"
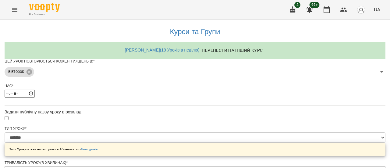
scroll to position [310, 0]
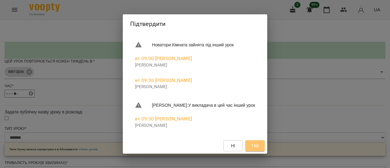
click at [256, 144] on button "Так" at bounding box center [254, 145] width 19 height 11
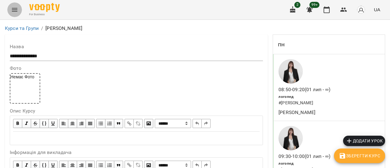
click at [12, 6] on icon "Menu" at bounding box center [14, 9] width 7 height 7
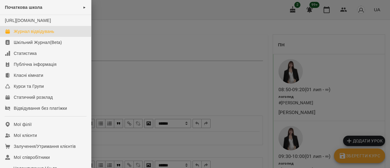
click at [52, 34] on div "Журнал відвідувань" at bounding box center [34, 31] width 41 height 6
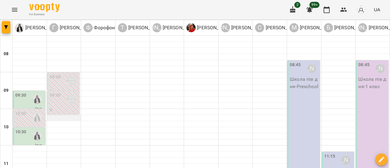
scroll to position [61, 0]
click at [28, 110] on div "10:00" at bounding box center [29, 117] width 29 height 14
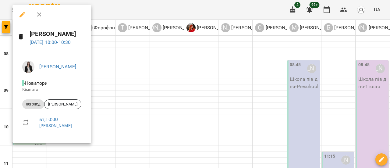
click at [27, 121] on icon at bounding box center [25, 122] width 5 height 6
click at [51, 120] on link "вт , 10:00" at bounding box center [48, 119] width 19 height 6
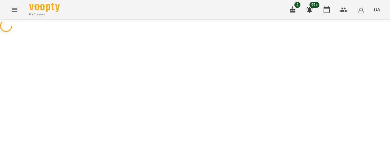
select select "*"
select select "*******"
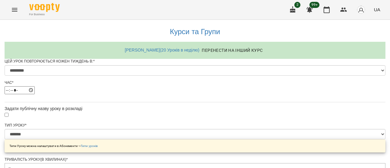
scroll to position [326, 0]
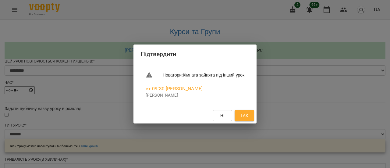
click at [248, 115] on span "Так" at bounding box center [244, 115] width 8 height 7
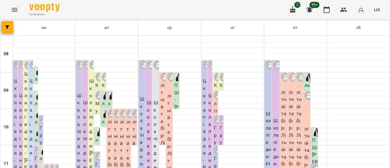
click at [13, 10] on icon "Menu" at bounding box center [14, 9] width 7 height 7
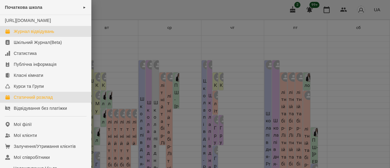
click at [33, 34] on div "Журнал відвідувань" at bounding box center [34, 31] width 41 height 6
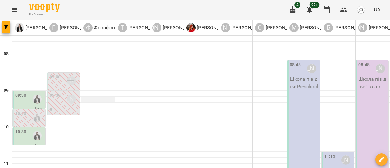
scroll to position [61, 0]
click at [23, 110] on div "10:00" at bounding box center [20, 117] width 11 height 14
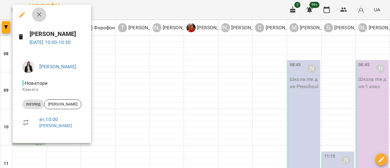
click at [38, 16] on icon "button" at bounding box center [39, 14] width 7 height 7
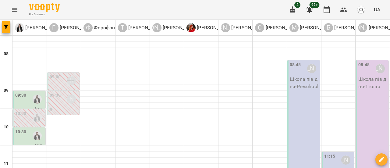
click at [27, 118] on div "10:00" at bounding box center [29, 117] width 29 height 14
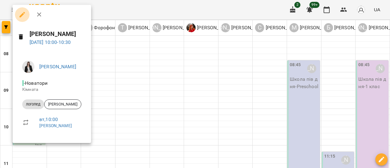
click at [22, 15] on icon "button" at bounding box center [21, 14] width 5 height 5
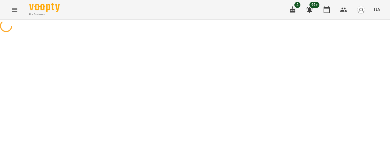
select select "*******"
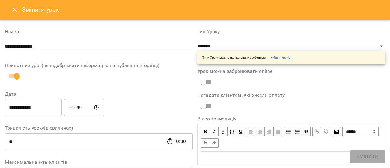
scroll to position [122, 0]
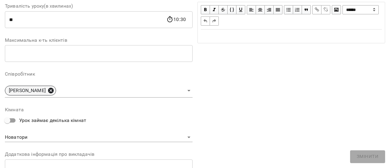
click at [51, 89] on icon at bounding box center [50, 90] width 5 height 5
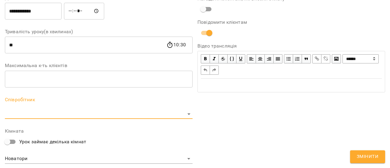
scroll to position [147, 0]
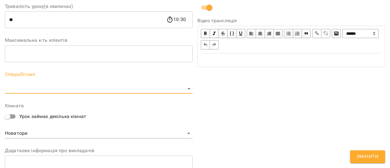
click at [359, 153] on span "Змінити" at bounding box center [368, 157] width 22 height 8
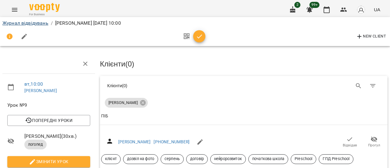
click at [31, 26] on div "Журнал відвідувань / [PERSON_NAME] [DATE] 10:00" at bounding box center [194, 23] width 387 height 10
click at [31, 25] on link "Журнал відвідувань" at bounding box center [25, 23] width 46 height 6
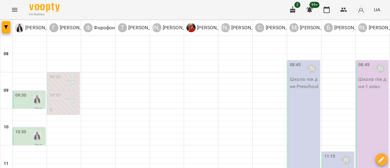
click at [15, 9] on icon "Menu" at bounding box center [14, 10] width 5 height 4
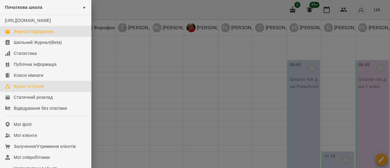
click at [28, 89] on div "Курси та Групи" at bounding box center [29, 86] width 30 height 6
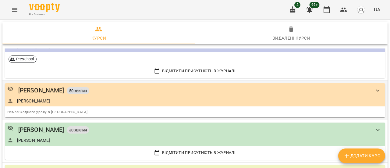
scroll to position [183, 0]
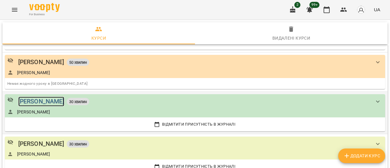
click at [52, 98] on div "[PERSON_NAME]" at bounding box center [41, 101] width 46 height 9
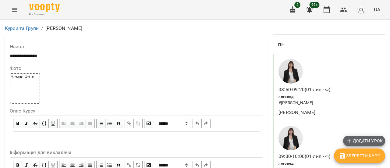
click at [370, 138] on span "Додати урок" at bounding box center [363, 140] width 37 height 7
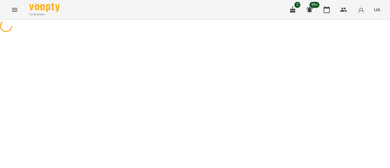
select select "*******"
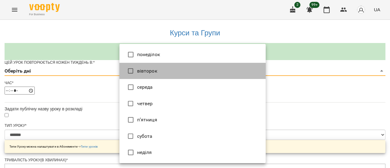
click at [157, 70] on li "вівторок" at bounding box center [192, 71] width 146 height 16
type input "*"
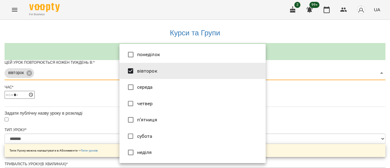
click at [320, 90] on div at bounding box center [195, 84] width 390 height 168
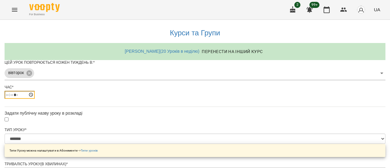
click at [35, 99] on input "*****" at bounding box center [20, 95] width 30 height 8
type input "*****"
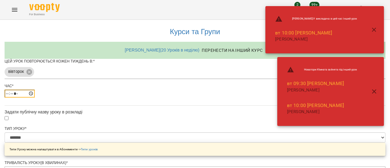
scroll to position [244, 0]
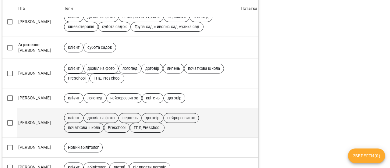
scroll to position [152, 0]
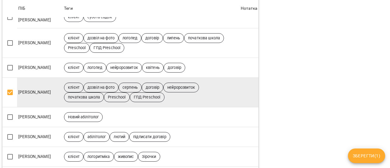
click at [368, 157] on span "Зберегти ( 1 )" at bounding box center [366, 155] width 27 height 7
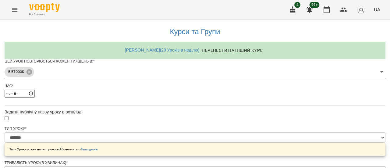
scroll to position [271, 0]
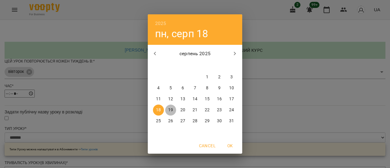
click at [170, 108] on p "19" at bounding box center [170, 110] width 5 height 6
type input "**********"
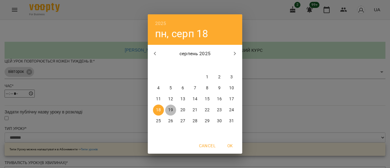
click at [171, 112] on p "19" at bounding box center [170, 110] width 5 height 6
type input "**********"
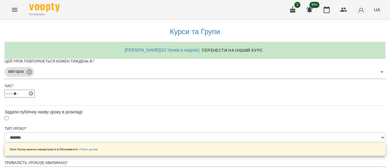
scroll to position [310, 0]
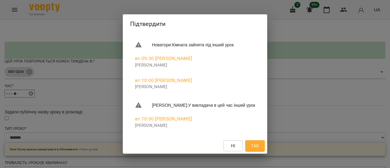
click at [259, 143] on span "Так" at bounding box center [255, 145] width 8 height 7
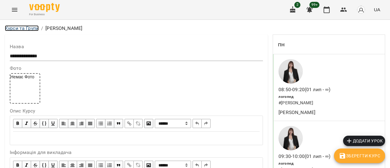
click at [32, 30] on link "Курси та Групи" at bounding box center [22, 28] width 34 height 6
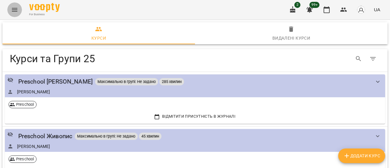
click at [16, 11] on icon "Menu" at bounding box center [14, 10] width 5 height 4
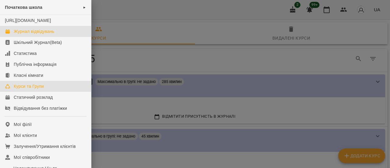
click at [46, 34] on div "Журнал відвідувань" at bounding box center [34, 31] width 41 height 6
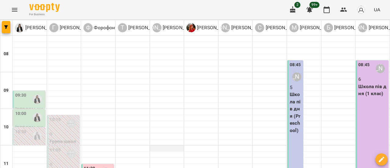
scroll to position [30, 0]
click at [28, 92] on div "09:30" at bounding box center [29, 99] width 29 height 14
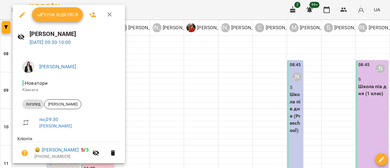
scroll to position [22, 0]
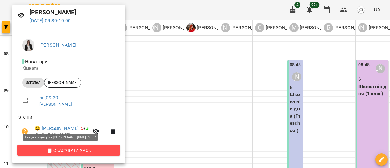
click at [79, 152] on span "Скасувати Урок" at bounding box center [68, 150] width 93 height 7
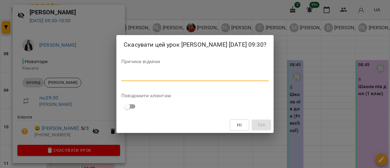
click at [130, 76] on textarea at bounding box center [194, 76] width 147 height 6
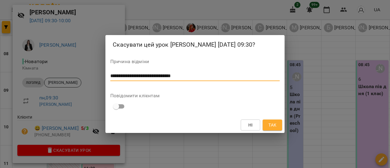
type textarea "**********"
click at [279, 122] on button "Так" at bounding box center [272, 124] width 19 height 11
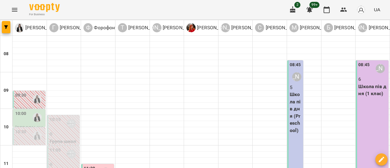
click at [27, 110] on div "10:00" at bounding box center [29, 117] width 29 height 14
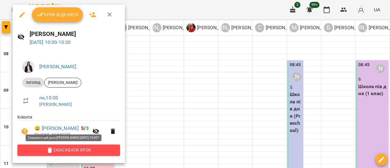
click at [72, 150] on span "Скасувати Урок" at bounding box center [68, 149] width 93 height 7
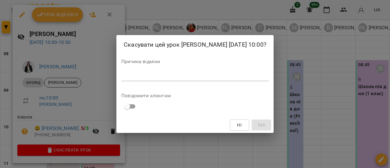
click at [121, 79] on div "*" at bounding box center [194, 76] width 147 height 10
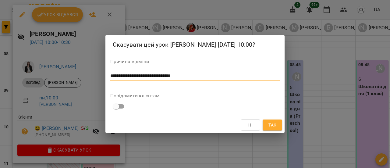
type textarea "**********"
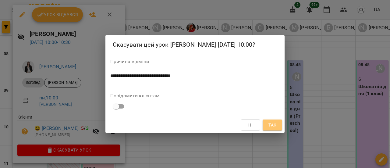
click at [272, 126] on span "Так" at bounding box center [272, 124] width 8 height 7
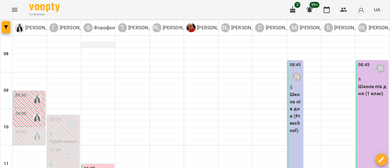
scroll to position [0, 0]
click at [12, 9] on icon "Menu" at bounding box center [14, 9] width 7 height 7
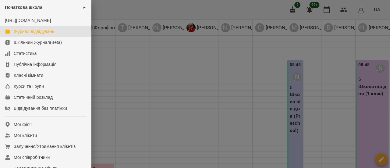
click at [270, 8] on div at bounding box center [195, 84] width 390 height 168
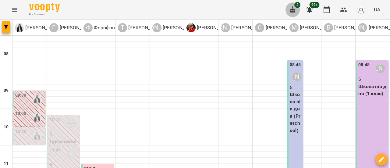
click at [291, 10] on icon "button" at bounding box center [292, 9] width 5 height 7
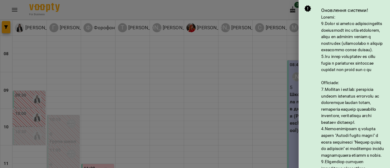
click at [263, 11] on div at bounding box center [195, 84] width 390 height 168
